Goal: Information Seeking & Learning: Learn about a topic

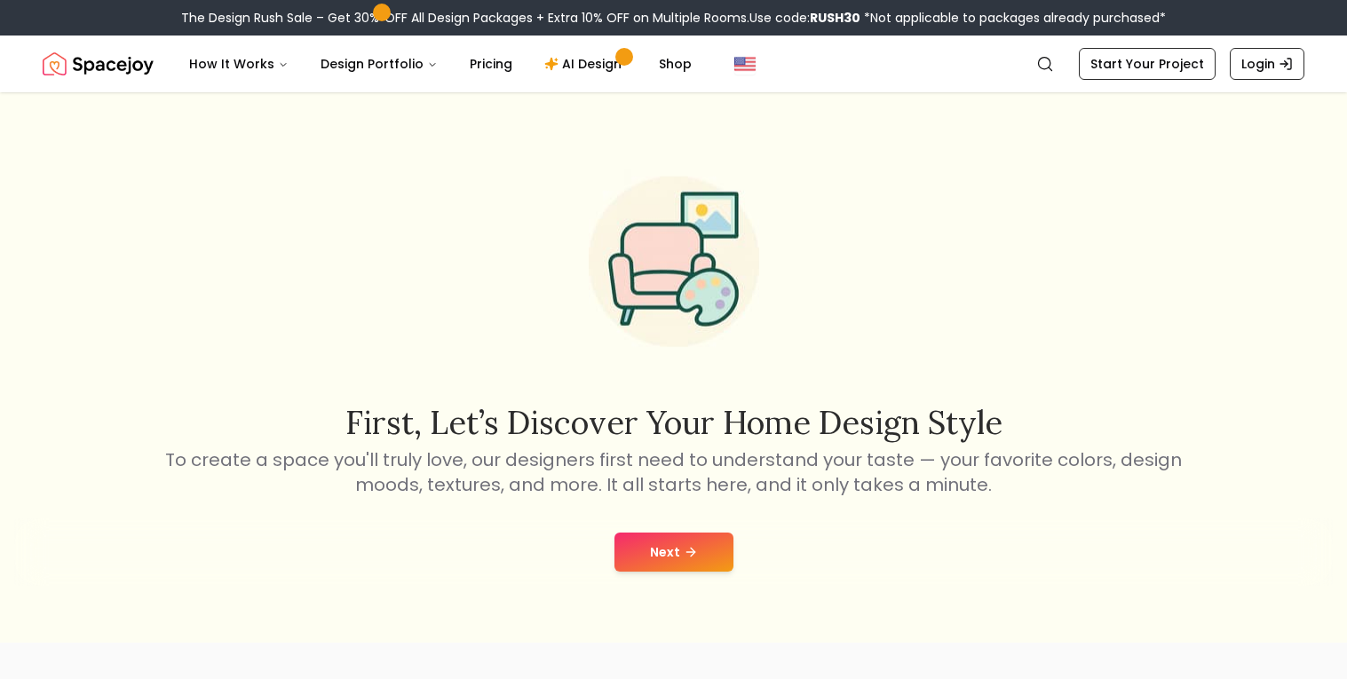
click at [670, 551] on button "Next" at bounding box center [673, 552] width 119 height 39
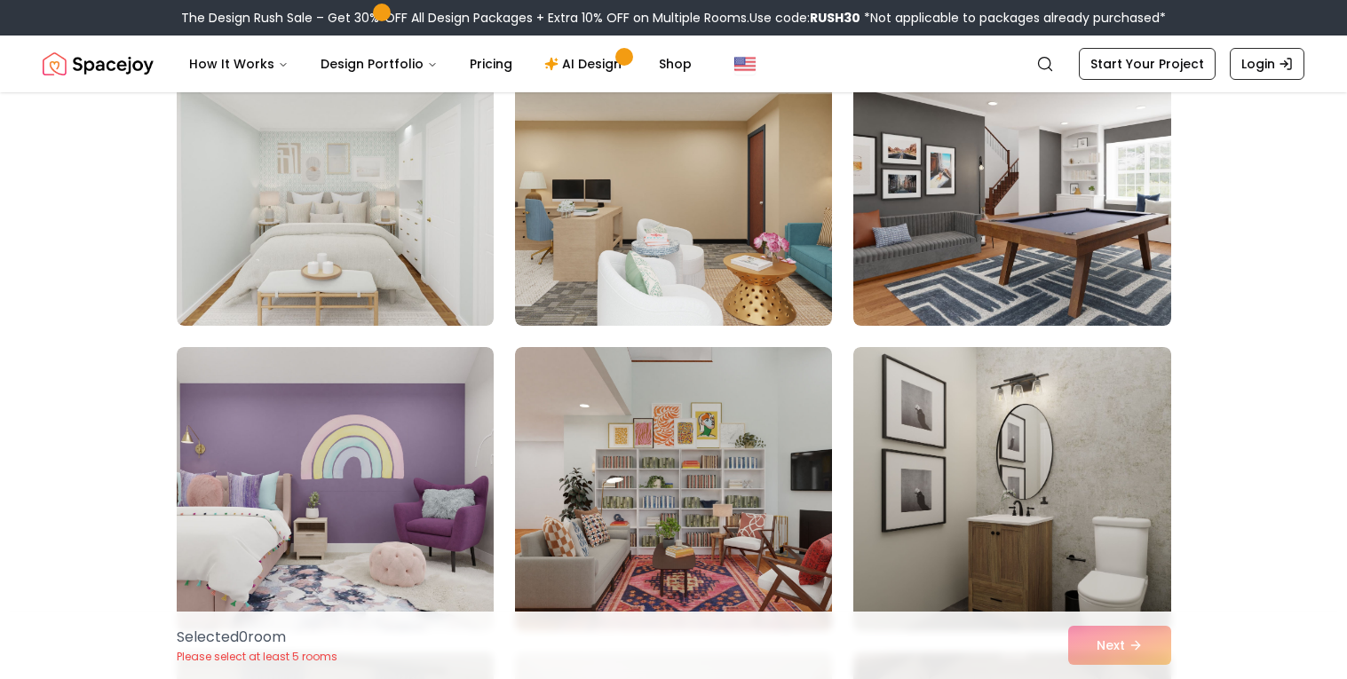
scroll to position [2942, 0]
